Goal: Transaction & Acquisition: Subscribe to service/newsletter

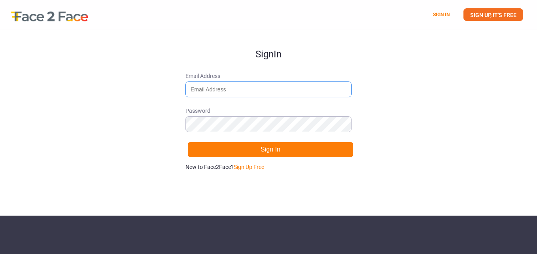
click at [214, 94] on input "Email Address" at bounding box center [268, 89] width 166 height 16
type input "[EMAIL_ADDRESS][DOMAIN_NAME]"
click at [271, 86] on input "[EMAIL_ADDRESS][DOMAIN_NAME]" at bounding box center [268, 89] width 166 height 16
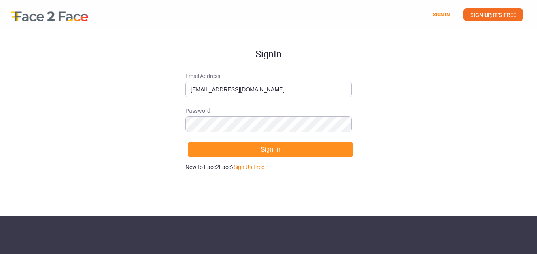
click at [199, 149] on button "Sign In" at bounding box center [270, 150] width 166 height 16
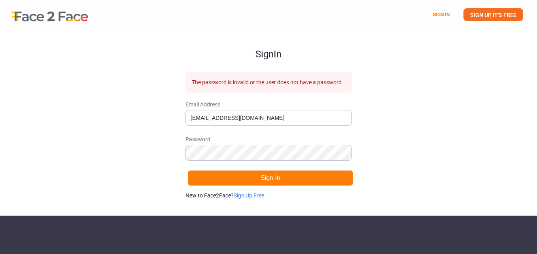
click at [249, 198] on link "Sign Up Free" at bounding box center [249, 195] width 30 height 6
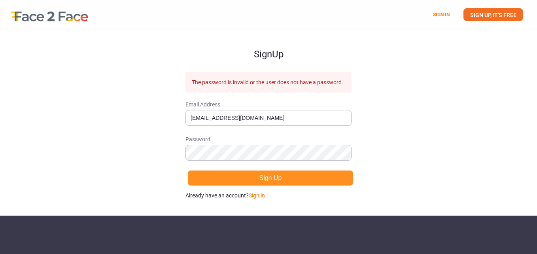
click at [238, 178] on button "Sign Up" at bounding box center [270, 178] width 166 height 16
click at [259, 177] on button "Sign Up" at bounding box center [270, 178] width 166 height 16
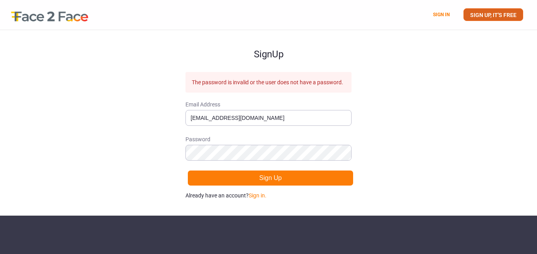
click at [483, 21] on link "SIGN UP, IT'S FREE" at bounding box center [493, 14] width 60 height 13
click at [505, 13] on link "SIGN UP, IT'S FREE" at bounding box center [493, 14] width 60 height 13
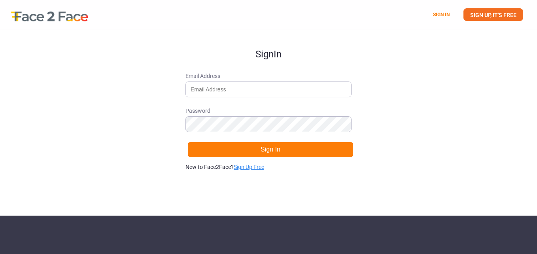
click at [246, 165] on link "Sign Up Free" at bounding box center [249, 167] width 30 height 6
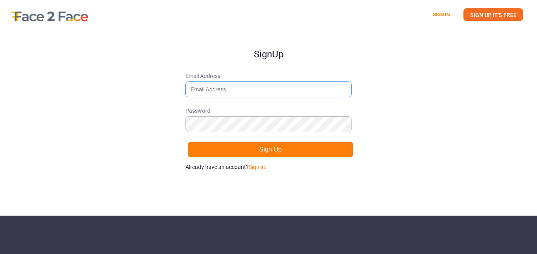
click at [214, 92] on input "Email Address" at bounding box center [268, 89] width 166 height 16
click at [214, 89] on input "asoegwuj@gmail.com" at bounding box center [268, 89] width 166 height 16
type input "[EMAIL_ADDRESS][DOMAIN_NAME]"
click at [274, 87] on input "Email Address" at bounding box center [268, 89] width 166 height 16
type input "asoeg"
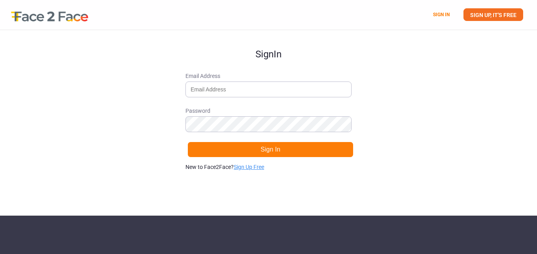
click at [258, 164] on link "Sign Up Free" at bounding box center [249, 167] width 30 height 6
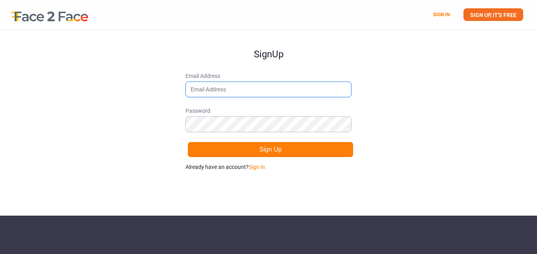
click at [206, 90] on input "Email Address" at bounding box center [268, 89] width 166 height 16
type input "[EMAIL_ADDRESS][DOMAIN_NAME]"
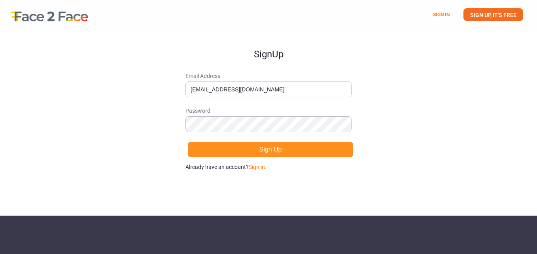
click at [210, 151] on button "Sign Up" at bounding box center [270, 150] width 166 height 16
